Goal: Manage account settings

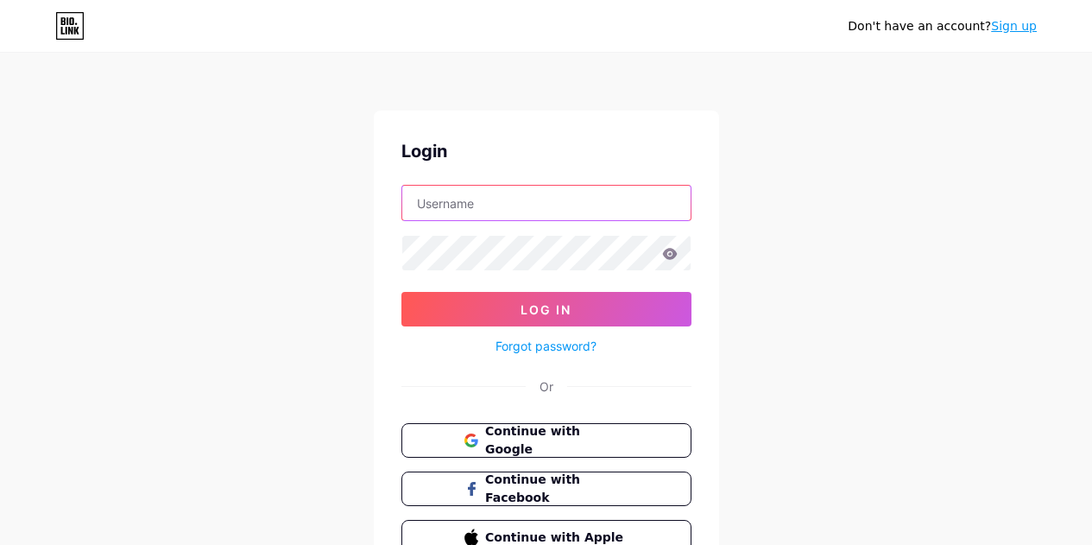
click at [473, 193] on input "text" at bounding box center [546, 203] width 288 height 35
type input "[EMAIL_ADDRESS][DOMAIN_NAME]"
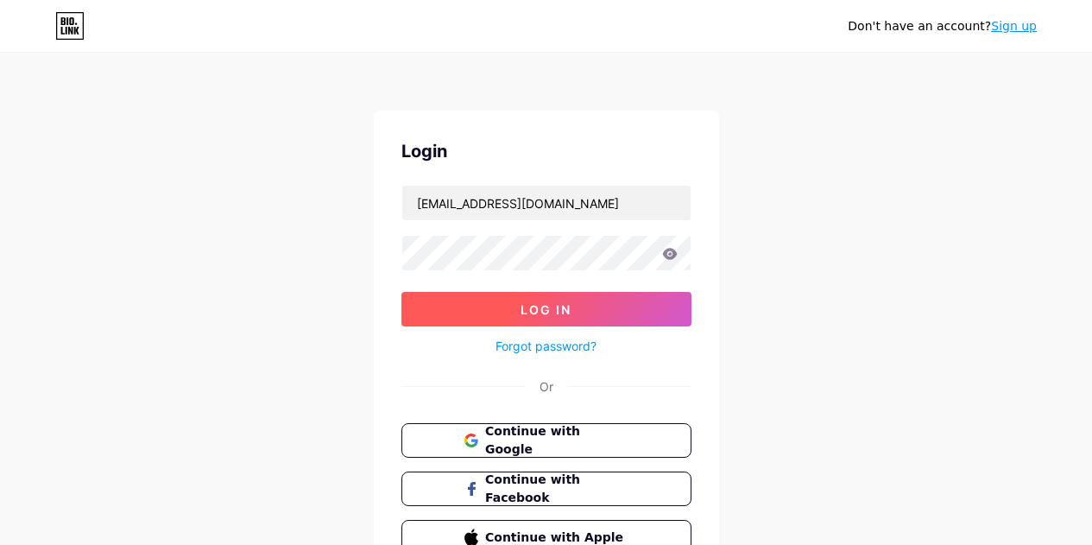
click at [596, 320] on button "Log In" at bounding box center [546, 309] width 290 height 35
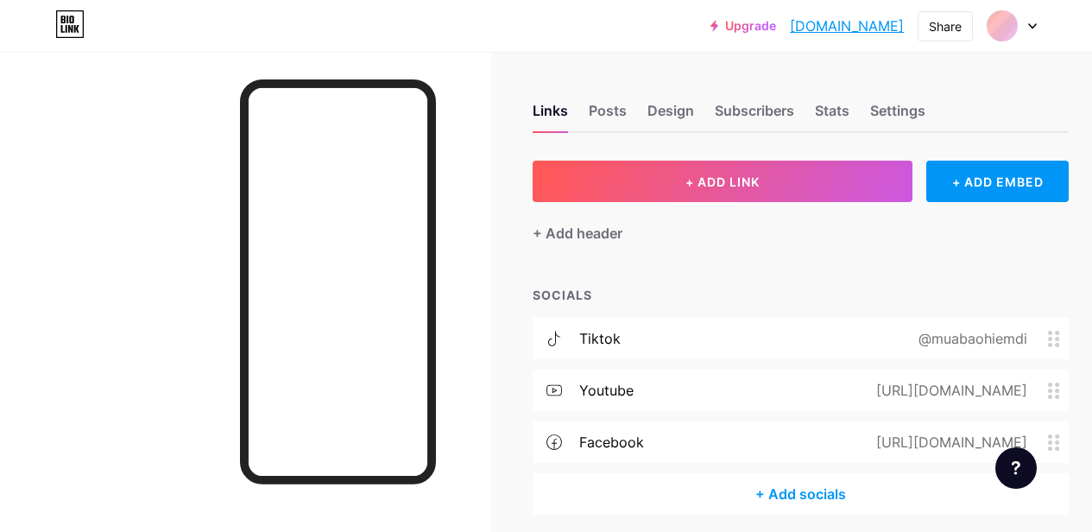
scroll to position [68, 0]
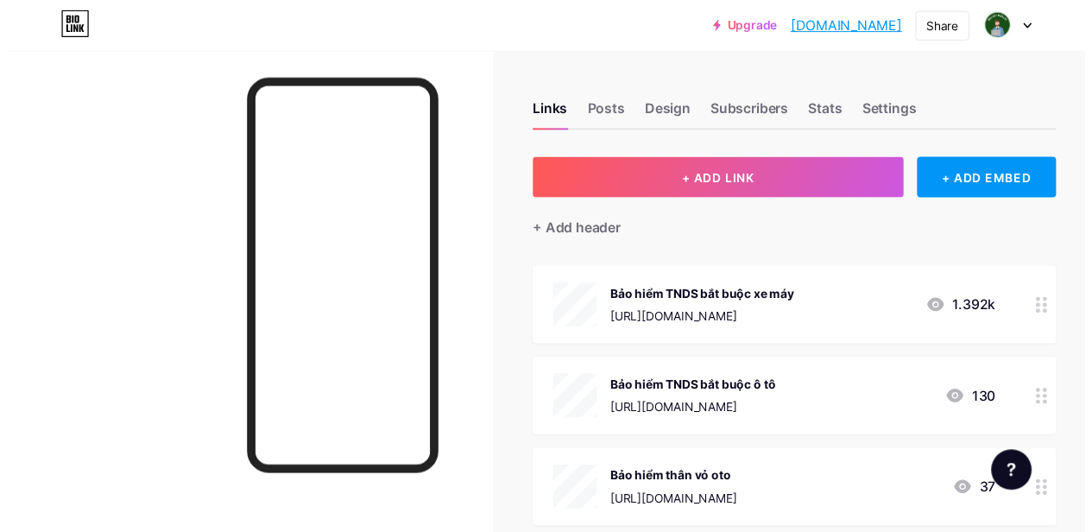
scroll to position [345, 0]
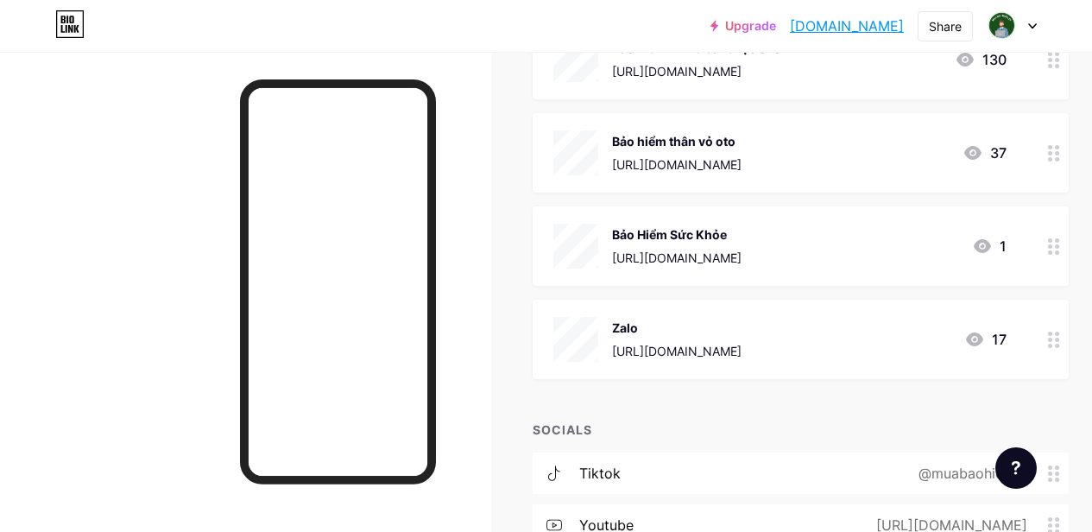
click at [891, 349] on div "Zalo https://zalo.me/0966893600 17" at bounding box center [779, 339] width 453 height 45
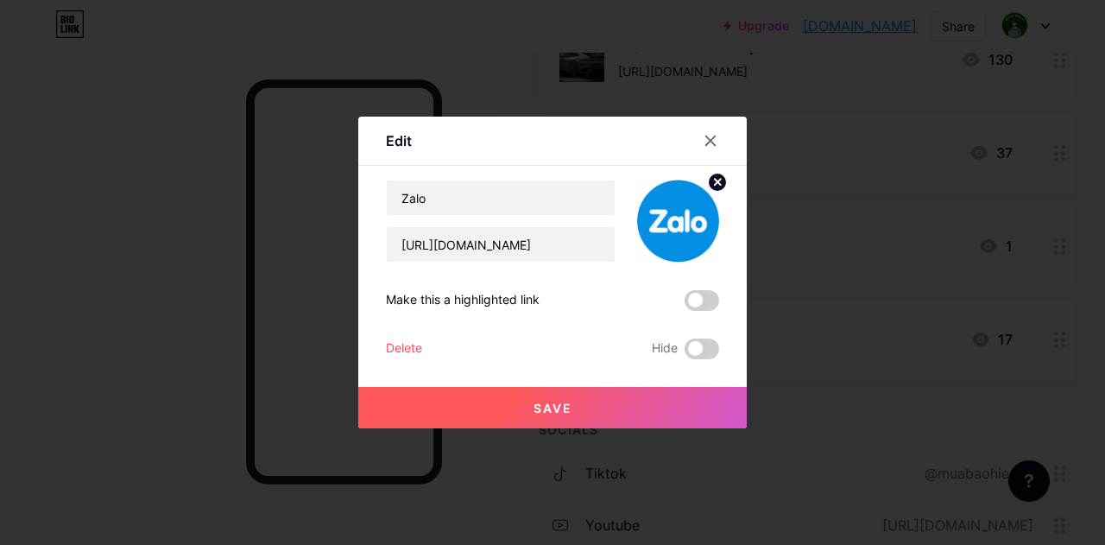
click at [417, 348] on div "Delete" at bounding box center [404, 348] width 36 height 21
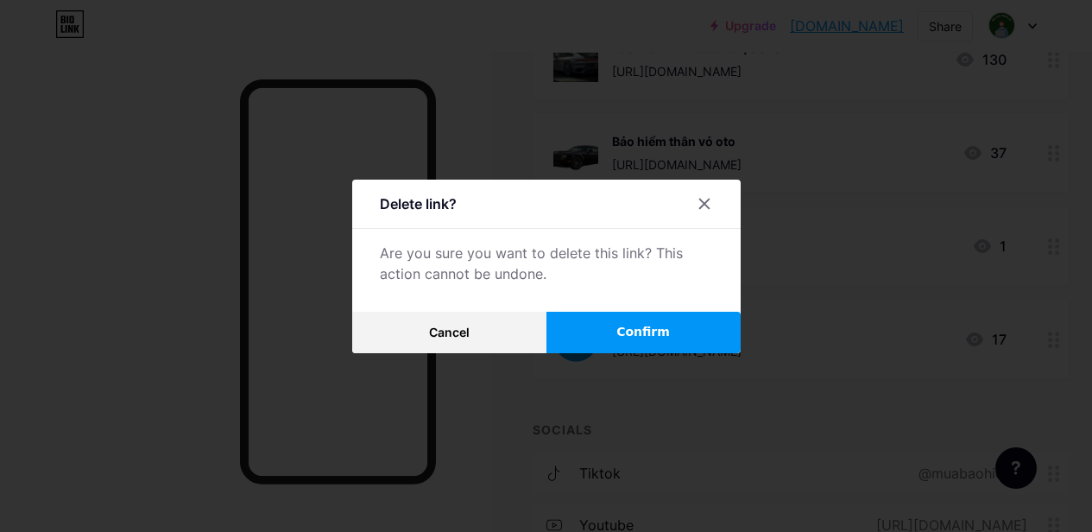
click at [639, 341] on span "Confirm" at bounding box center [643, 332] width 54 height 18
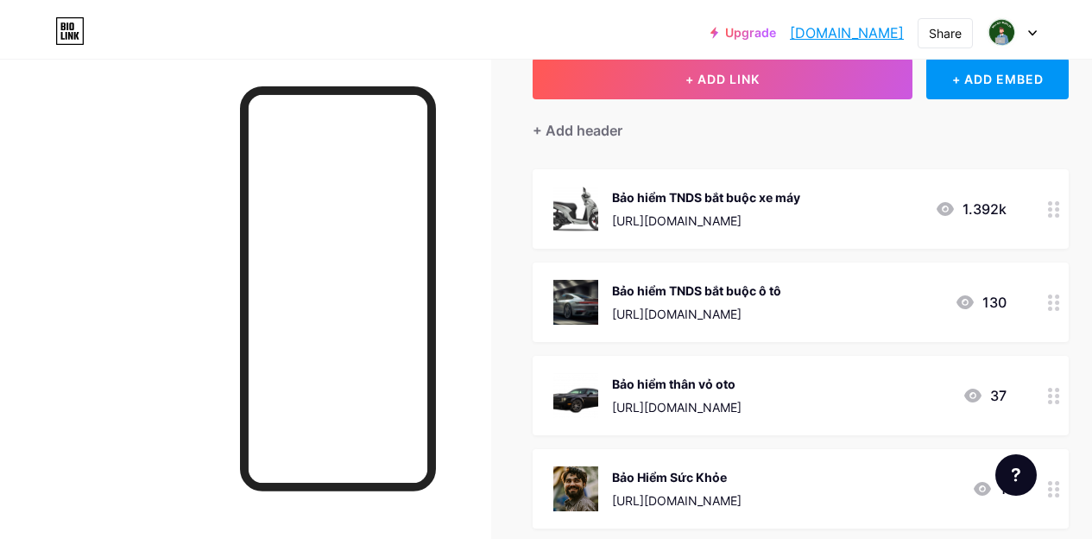
scroll to position [0, 0]
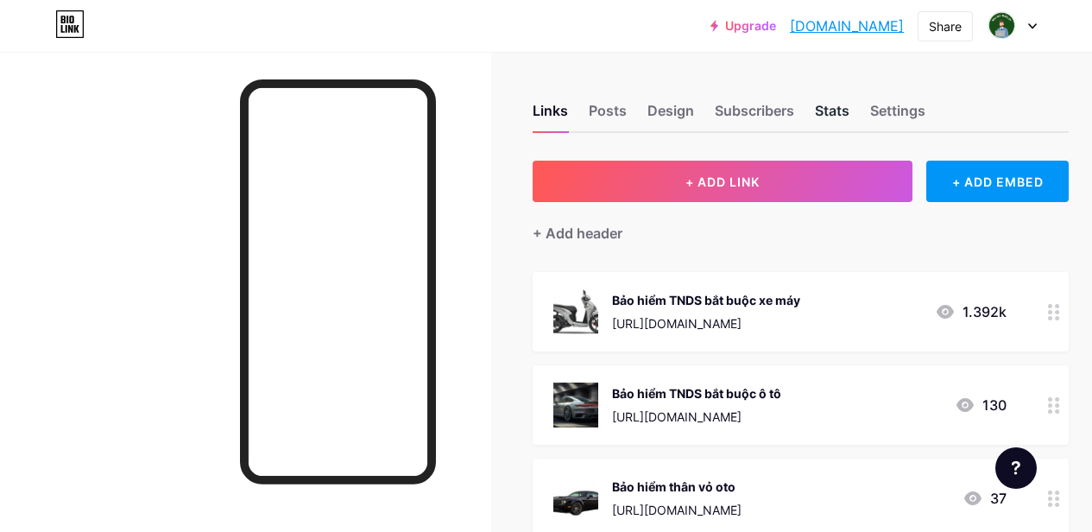
click at [834, 117] on div "Stats" at bounding box center [832, 115] width 35 height 31
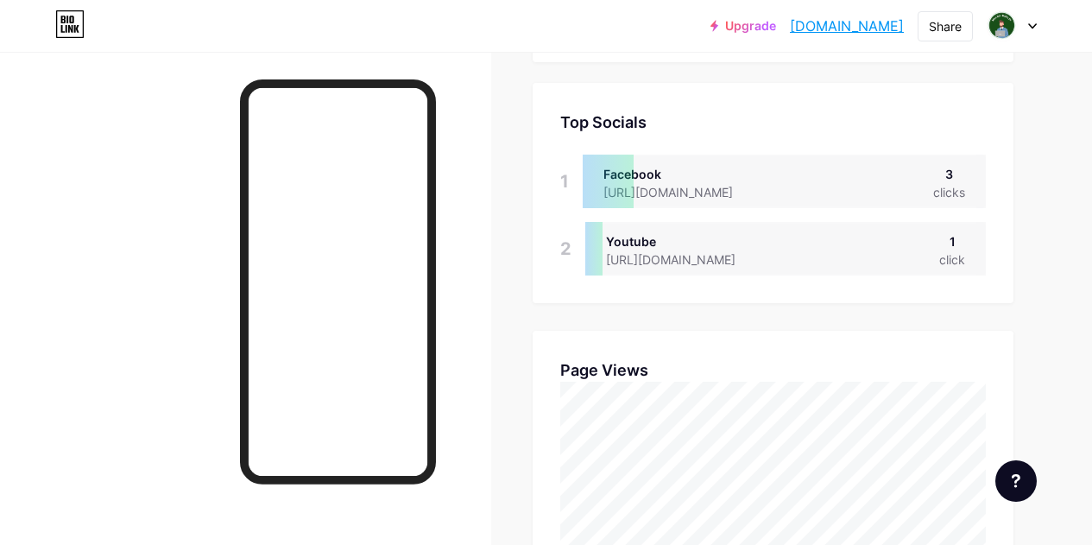
scroll to position [949, 0]
